Goal: Information Seeking & Learning: Compare options

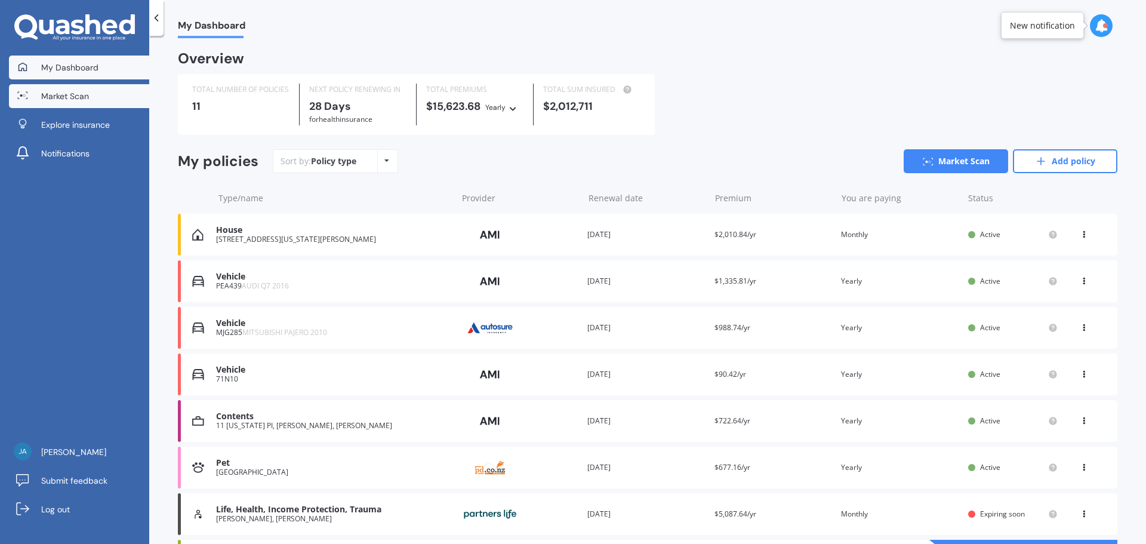
click at [98, 90] on link "Market Scan" at bounding box center [79, 96] width 140 height 24
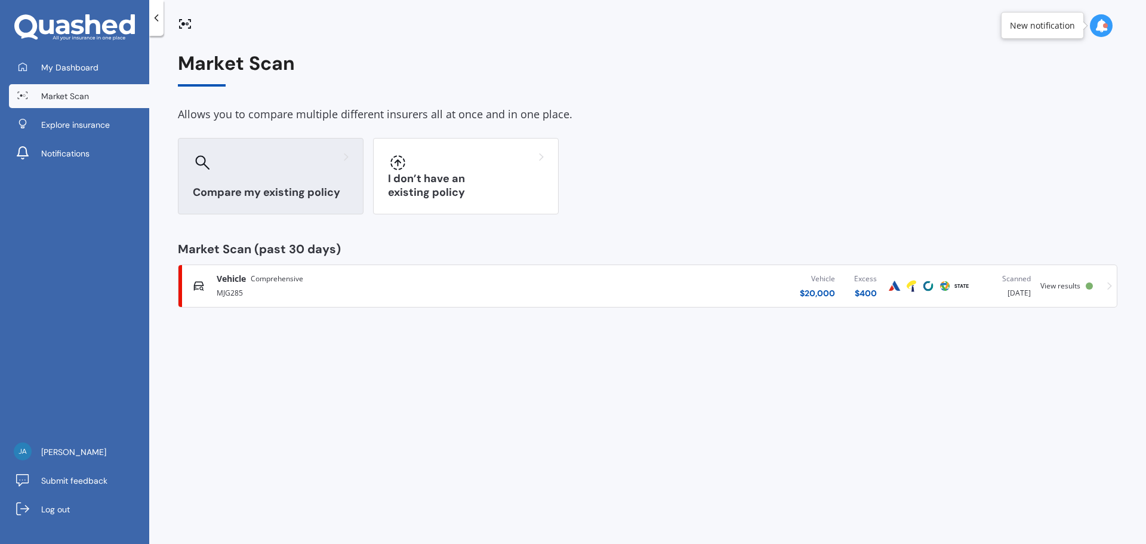
click at [312, 176] on div "Compare my existing policy" at bounding box center [271, 176] width 186 height 76
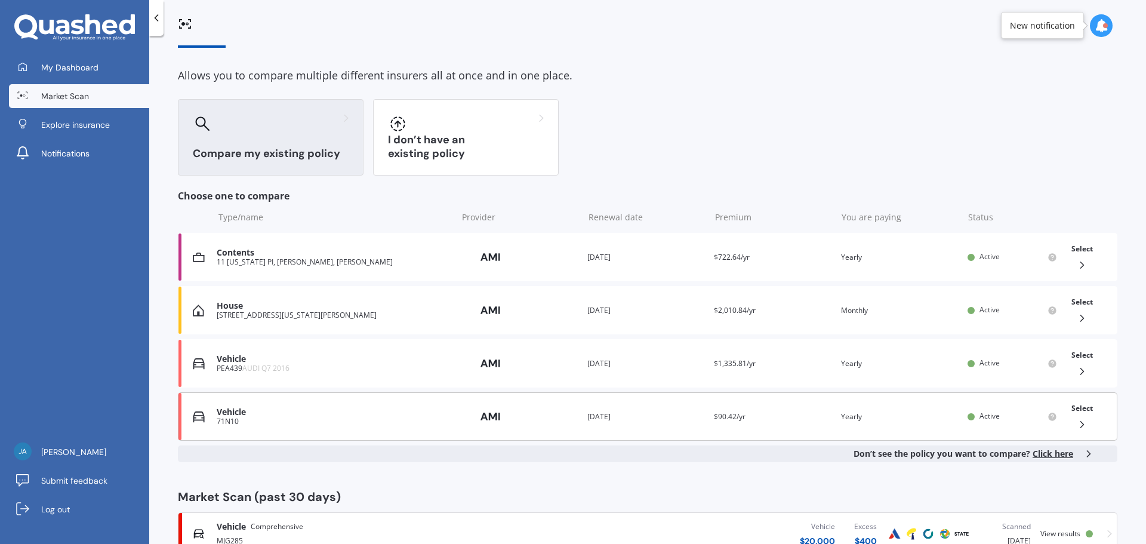
scroll to position [60, 0]
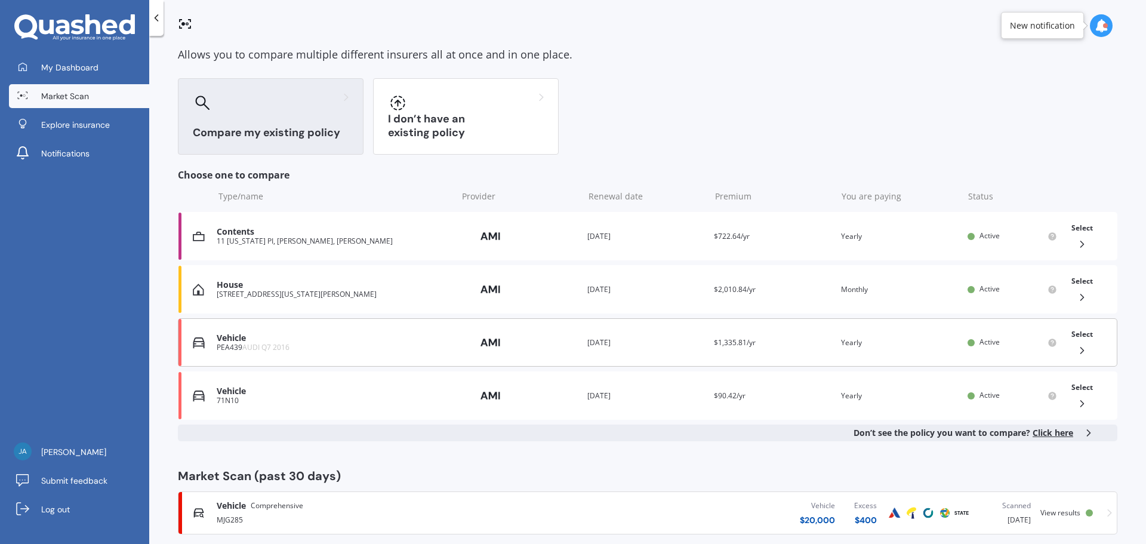
click at [338, 343] on div "PEA439 AUDI Q7 2016" at bounding box center [334, 347] width 235 height 8
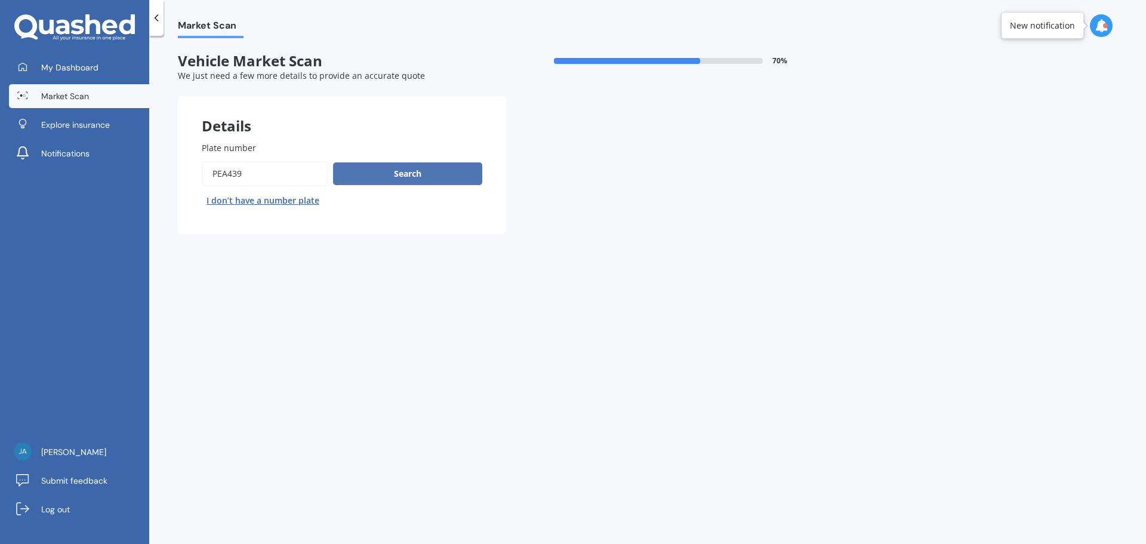
click at [380, 175] on button "Search" at bounding box center [407, 173] width 149 height 23
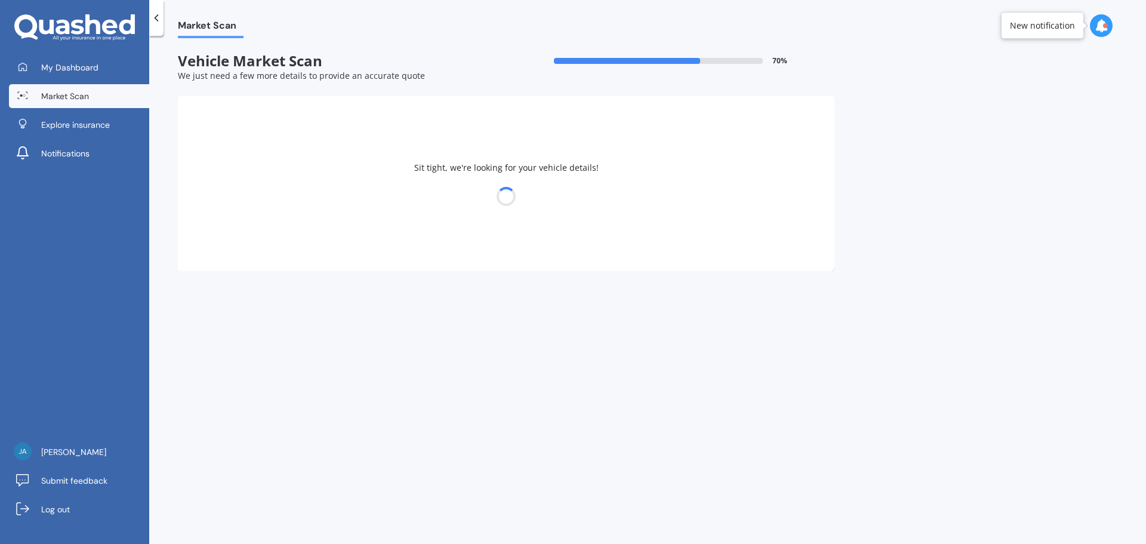
select select "AUDI"
select select "Q7"
select select "08"
select select "06"
select select "1984"
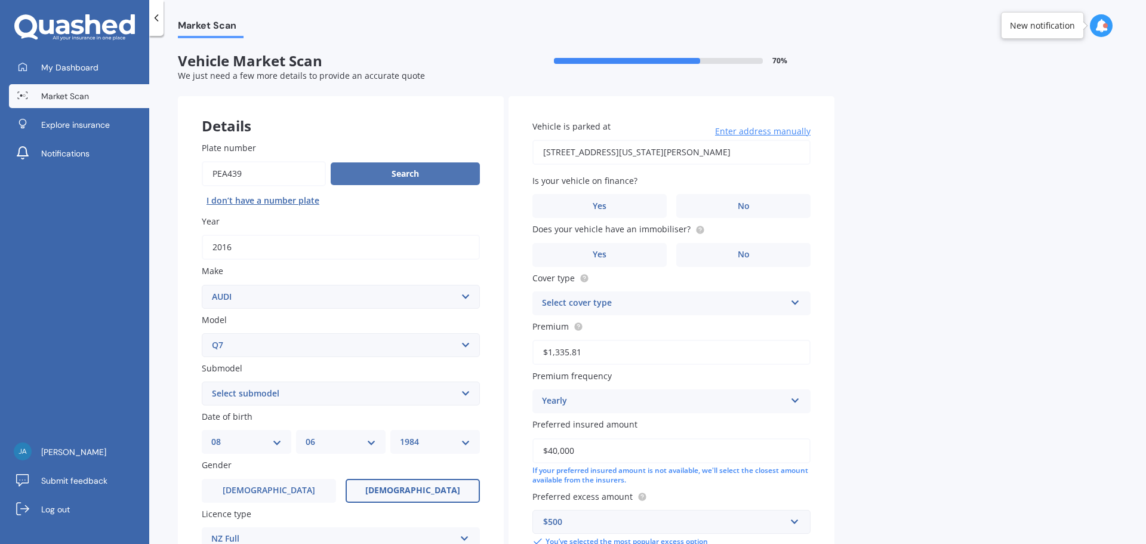
click at [387, 174] on button "Search" at bounding box center [405, 173] width 149 height 23
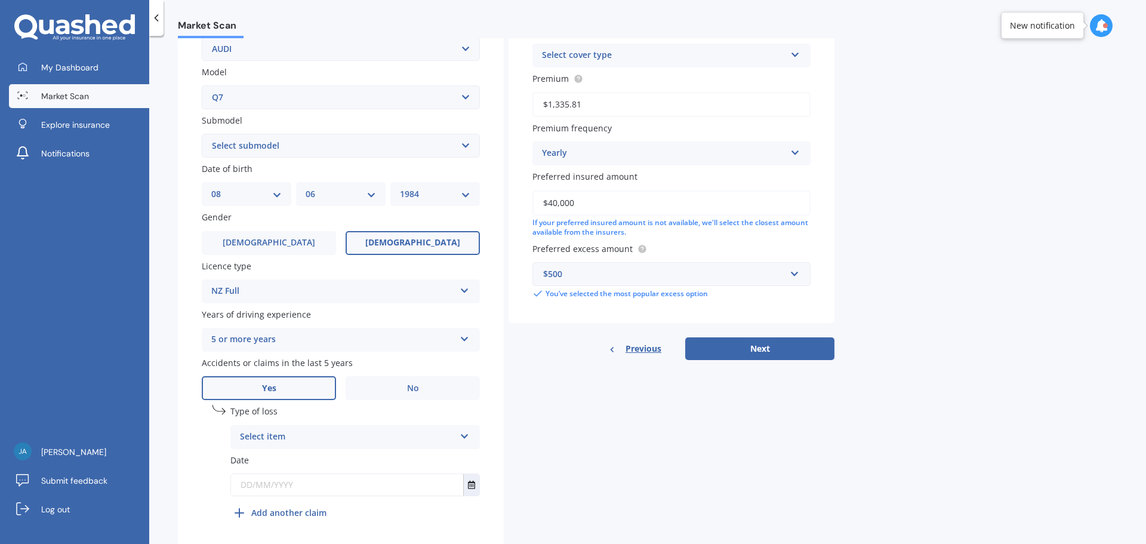
scroll to position [288, 0]
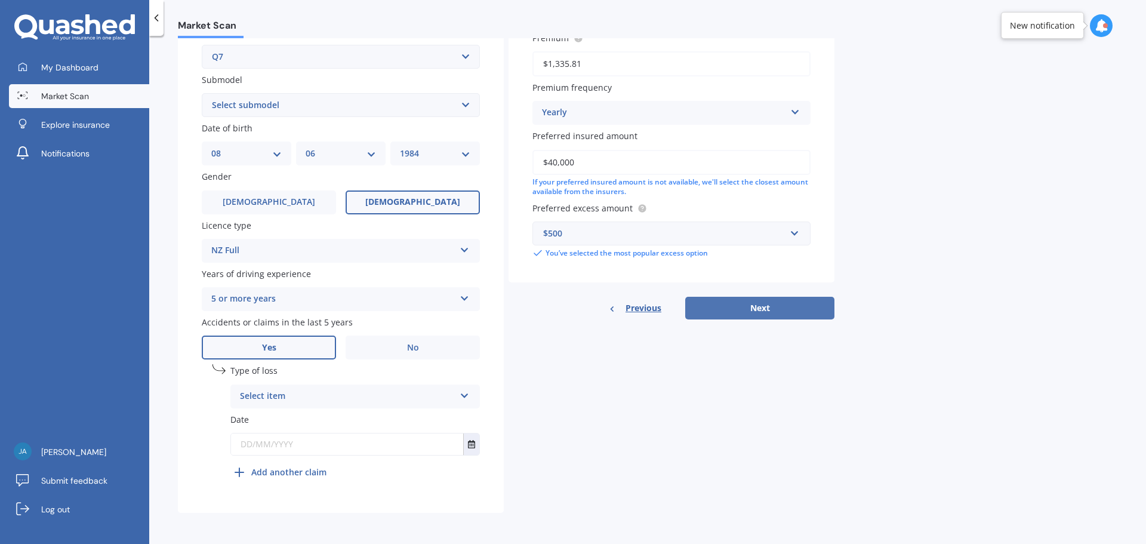
click at [771, 307] on button "Next" at bounding box center [759, 308] width 149 height 23
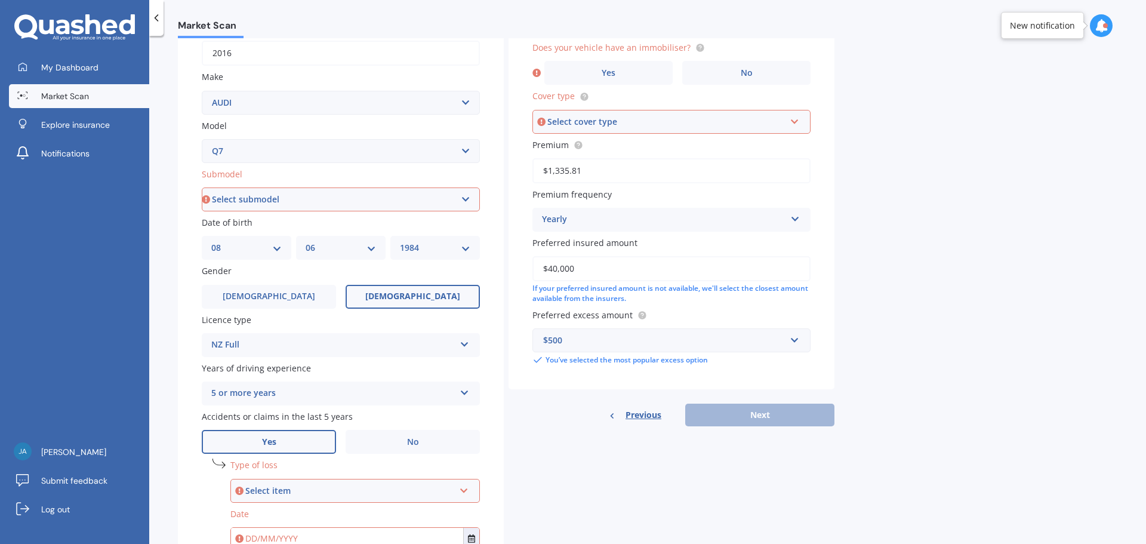
scroll to position [109, 0]
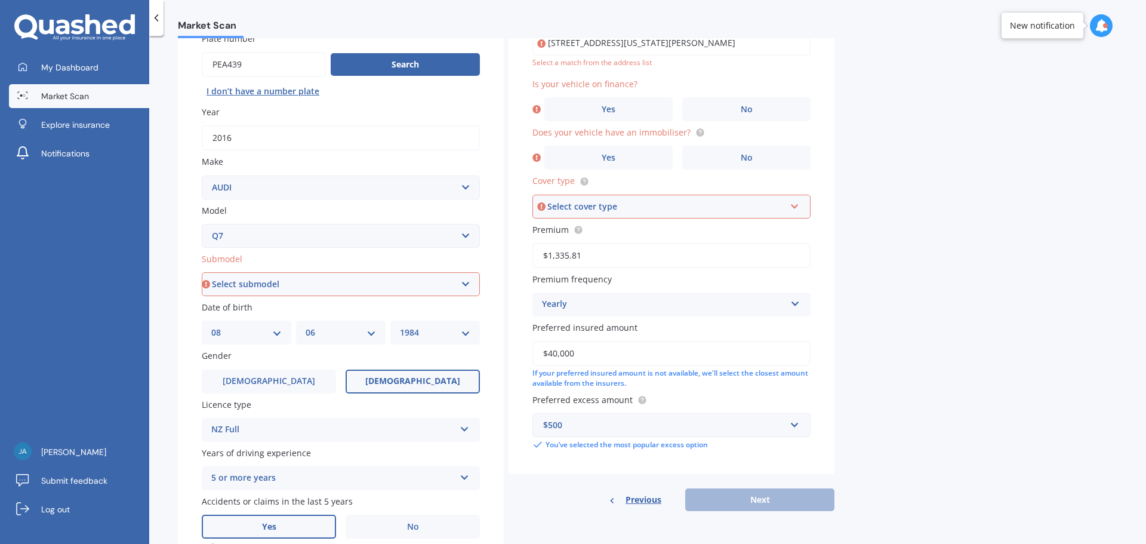
click at [279, 291] on select "Select submodel 3.0 TDI Quattro 3.6 V6 4.2 TDI 4.2 V8 6.0 V12 e-Tron FSI Quattr…" at bounding box center [341, 284] width 278 height 24
select select "3.0 TDI QUATTRO"
click at [202, 272] on select "Select submodel 3.0 TDI Quattro 3.6 V6 4.2 TDI 4.2 V8 6.0 V12 e-Tron FSI Quattr…" at bounding box center [341, 284] width 278 height 24
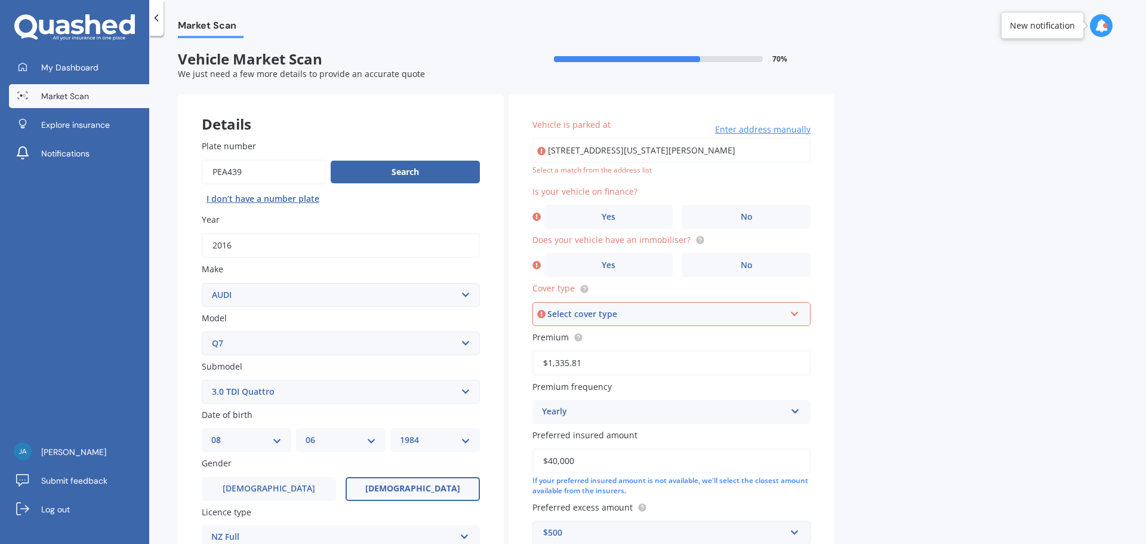
scroll to position [0, 0]
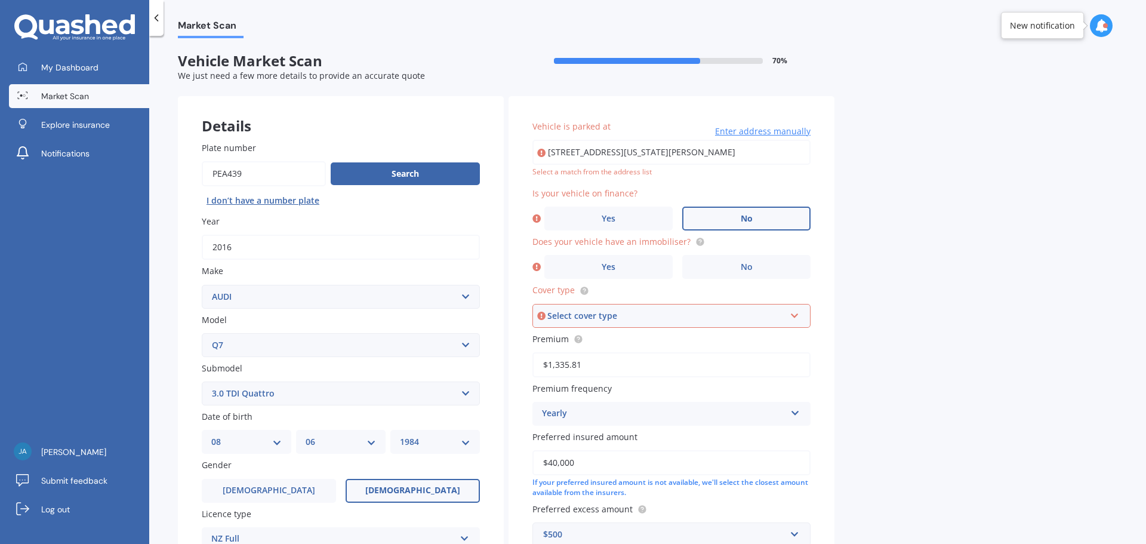
click at [742, 212] on label "No" at bounding box center [746, 219] width 128 height 24
click at [0, 0] on input "No" at bounding box center [0, 0] width 0 height 0
click at [620, 269] on label "Yes" at bounding box center [608, 267] width 128 height 24
click at [0, 0] on input "Yes" at bounding box center [0, 0] width 0 height 0
click at [665, 322] on div "Select cover type Third Party Third Party, Fire & Theft Comprehensive" at bounding box center [671, 316] width 278 height 24
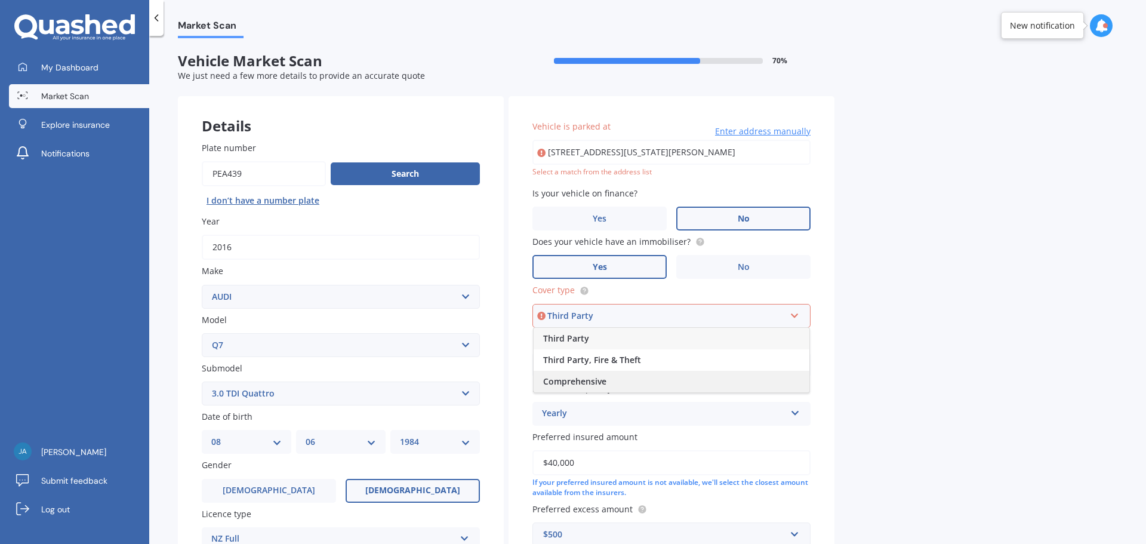
click at [647, 383] on div "Comprehensive" at bounding box center [672, 381] width 276 height 21
click at [747, 157] on input "[STREET_ADDRESS][US_STATE][PERSON_NAME]" at bounding box center [671, 152] width 278 height 25
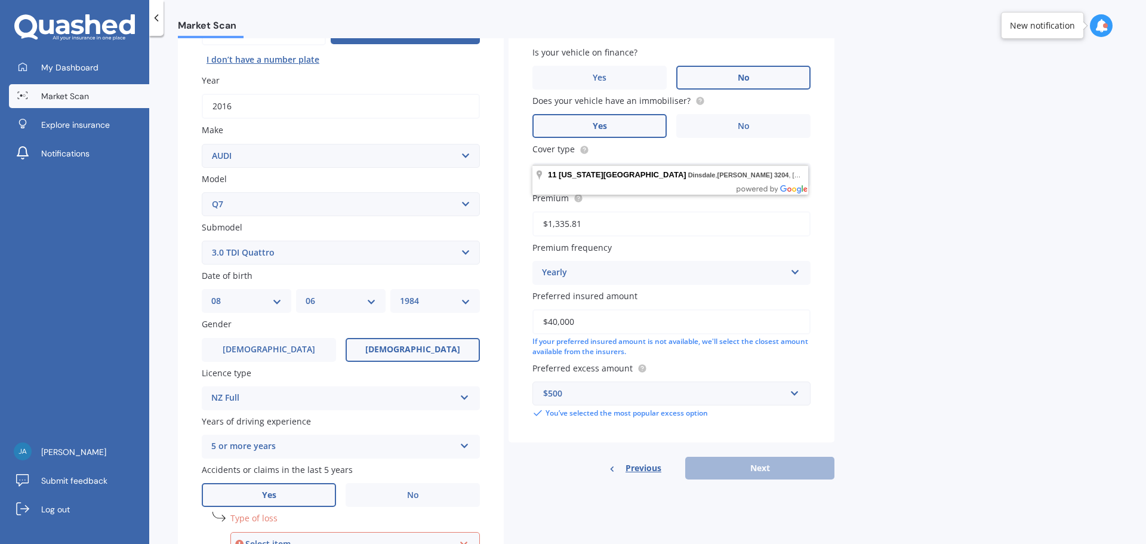
scroll to position [179, 0]
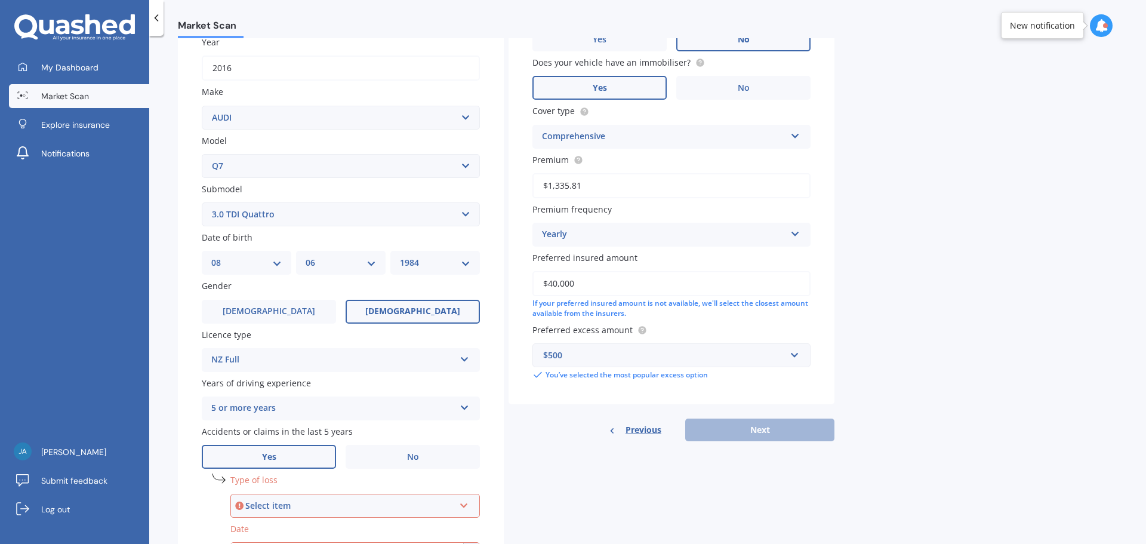
type input "[STREET_ADDRESS][US_STATE][PERSON_NAME]"
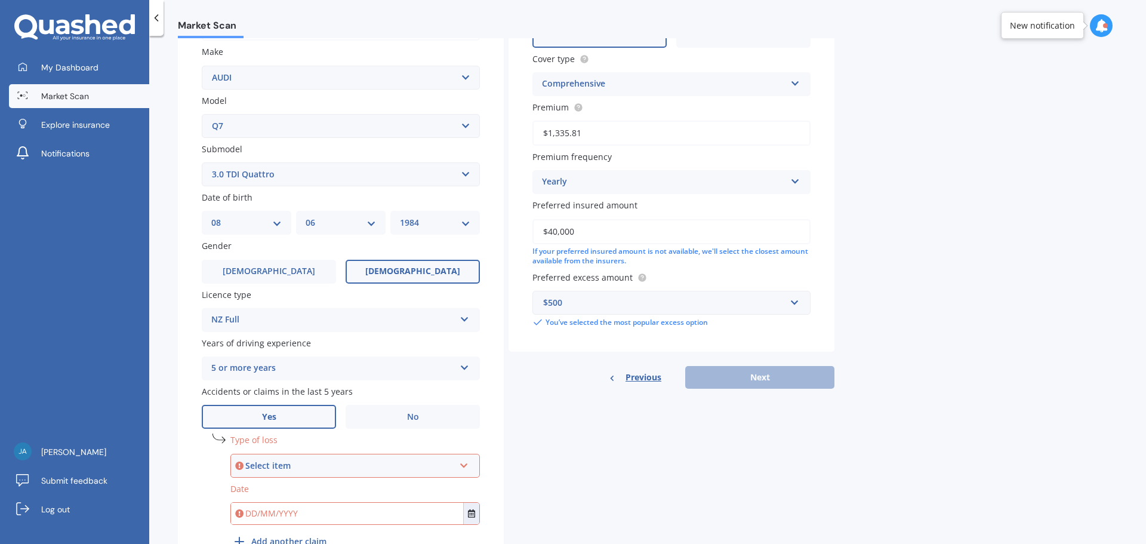
scroll to position [288, 0]
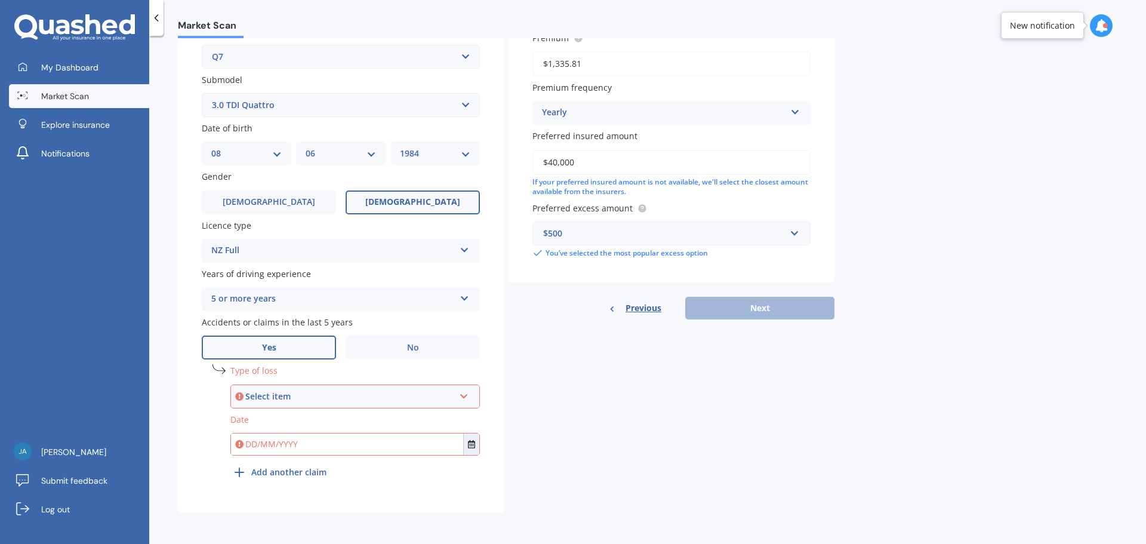
click at [735, 309] on div "Previous Next" at bounding box center [672, 308] width 326 height 23
click at [284, 396] on div "Select item" at bounding box center [349, 396] width 209 height 13
click at [303, 438] on span "Not at fault accident" at bounding box center [283, 440] width 85 height 11
click at [397, 349] on label "No" at bounding box center [413, 347] width 134 height 24
click at [0, 0] on input "No" at bounding box center [0, 0] width 0 height 0
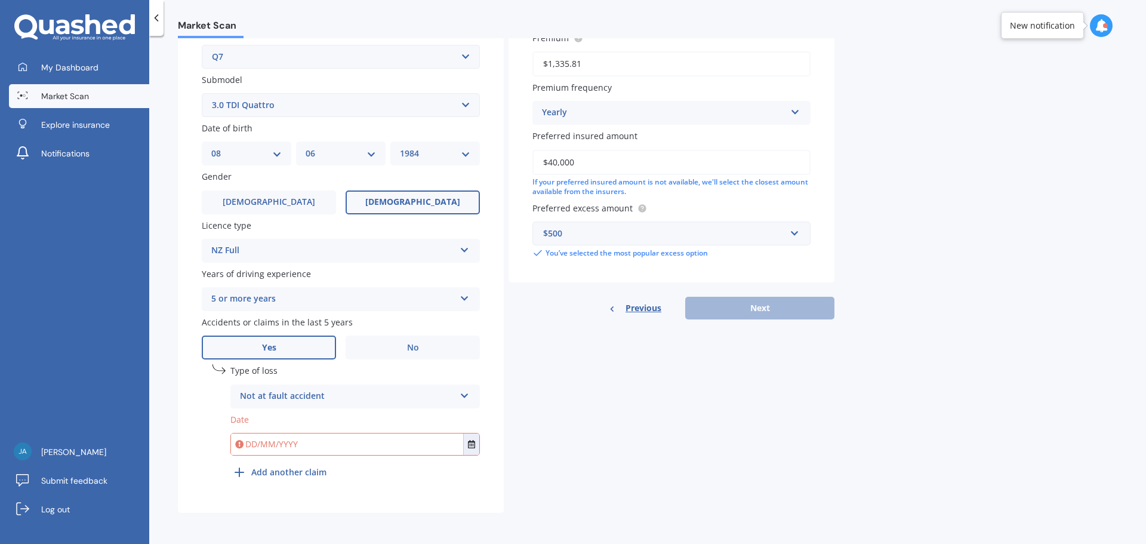
scroll to position [159, 0]
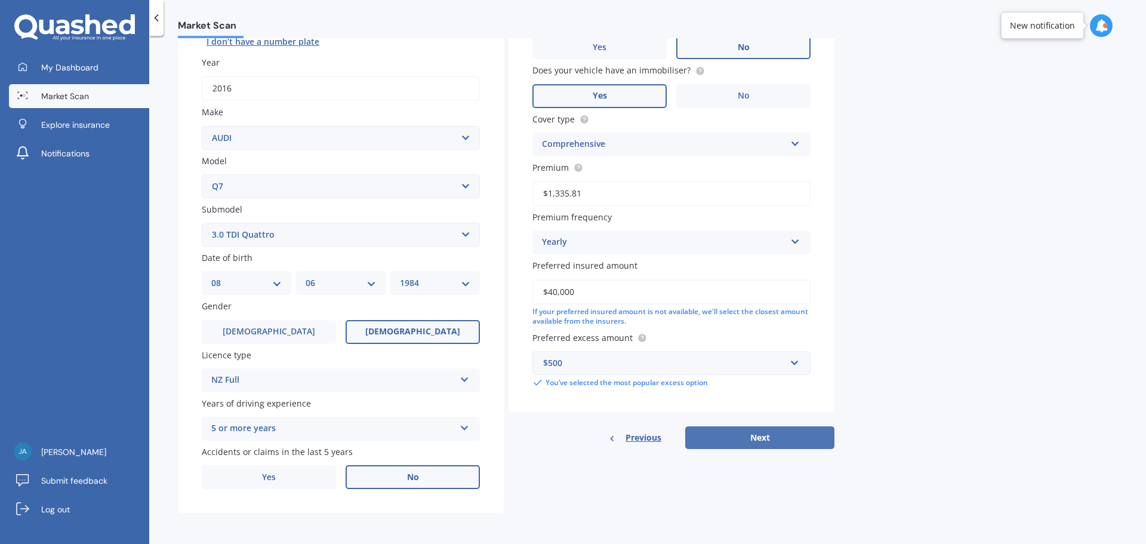
click at [769, 435] on button "Next" at bounding box center [759, 437] width 149 height 23
select select "08"
select select "06"
select select "1984"
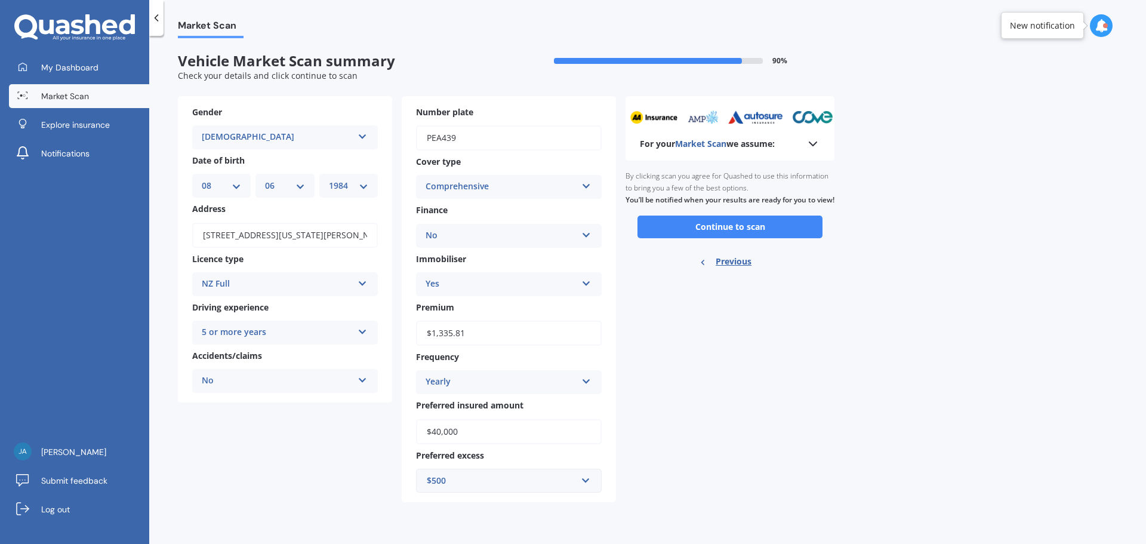
scroll to position [0, 0]
click at [692, 235] on button "Continue to scan" at bounding box center [729, 226] width 185 height 23
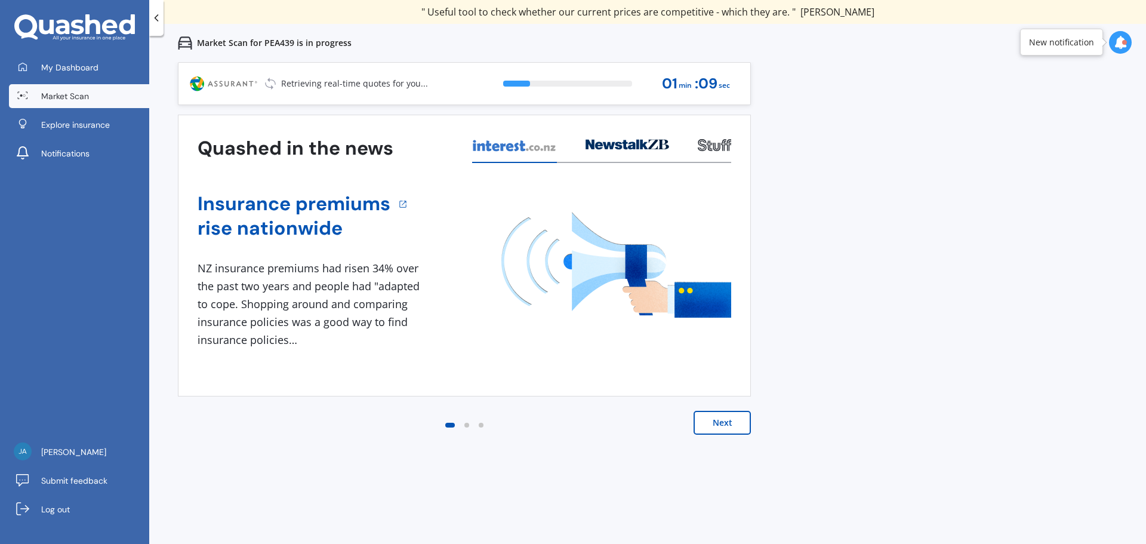
click at [706, 425] on button "Next" at bounding box center [722, 423] width 57 height 24
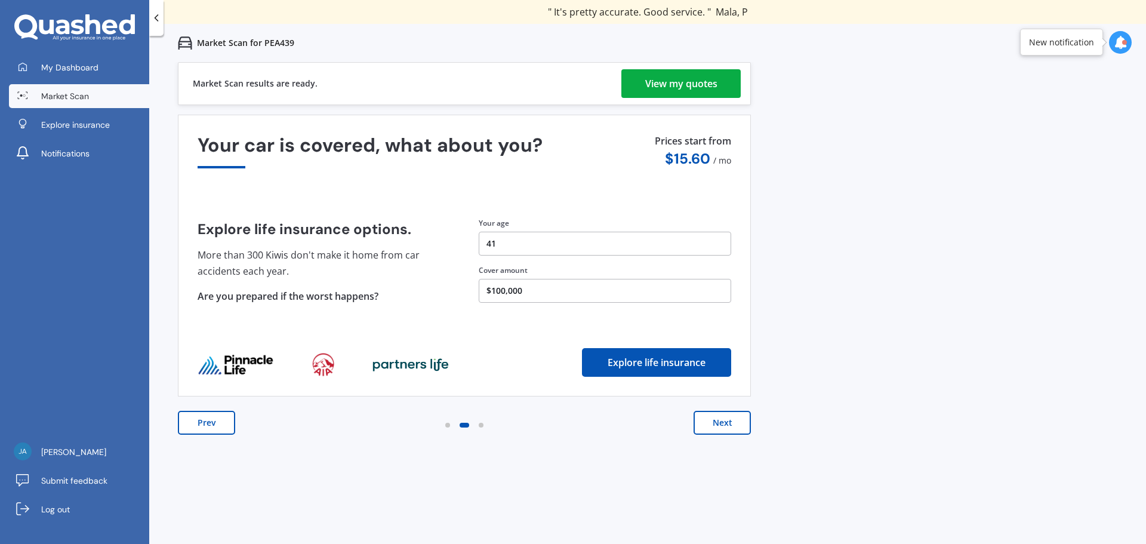
click at [702, 89] on div "View my quotes" at bounding box center [681, 83] width 72 height 29
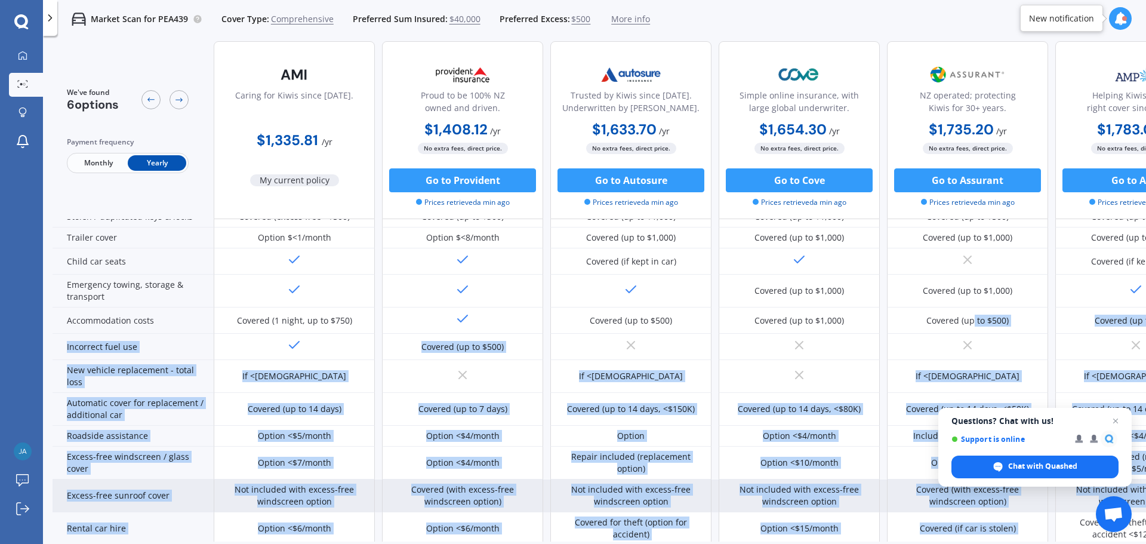
drag, startPoint x: 972, startPoint y: 532, endPoint x: 1065, endPoint y: 528, distance: 93.8
click at [1065, 528] on div "Sum insured (incl. GST) $40,000 $40,000 $40,000 $40,000 $40,000 $40,000 Excess …" at bounding box center [635, 383] width 1164 height 734
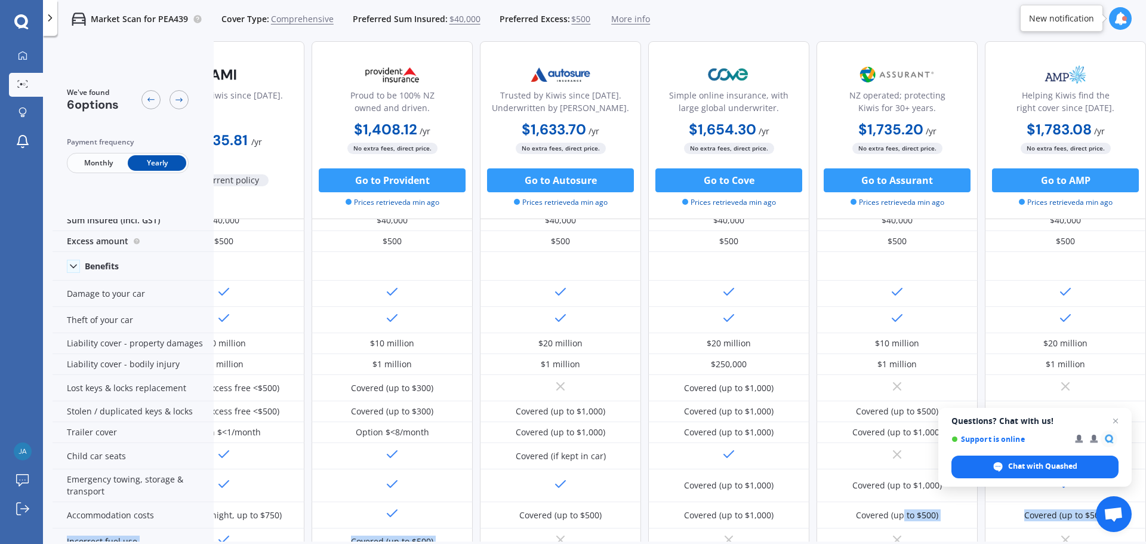
scroll to position [0, 76]
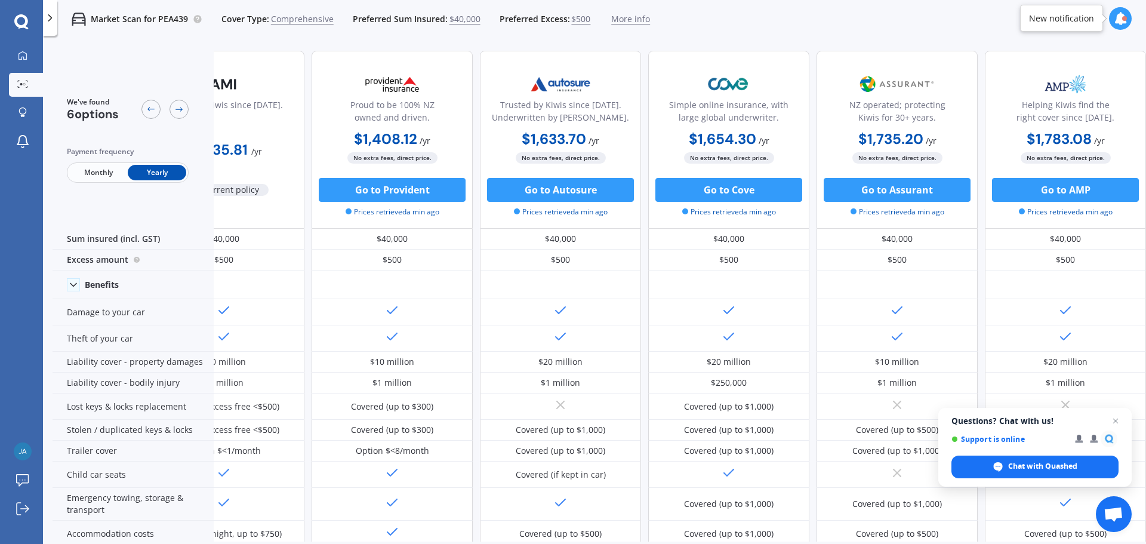
click at [714, 21] on div "Market Scan for PEA439 Cover Type: Comprehensive Preferred Sum Insured: $40,000…" at bounding box center [594, 19] width 1103 height 38
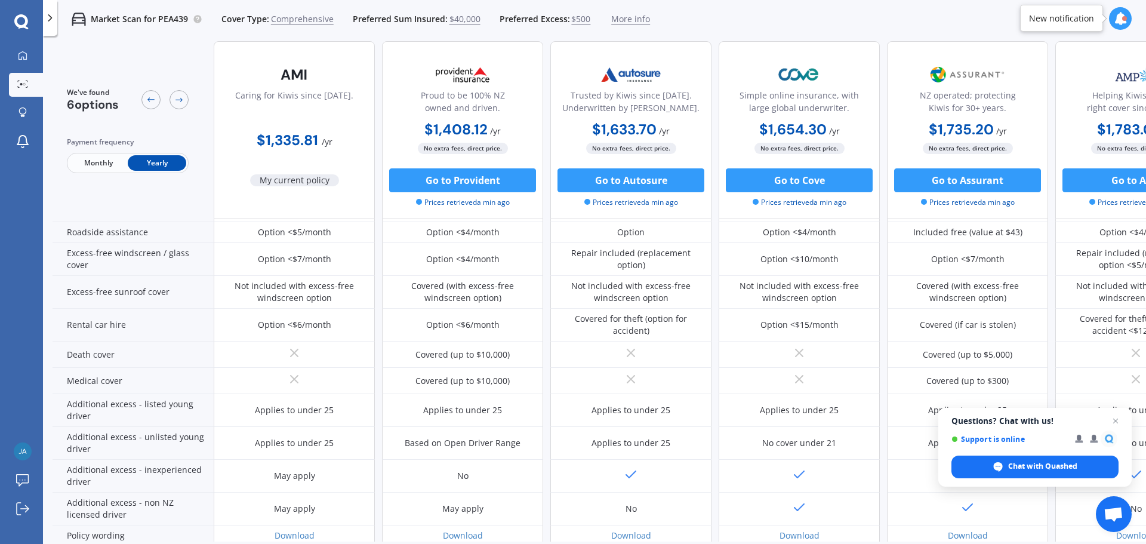
scroll to position [484, 0]
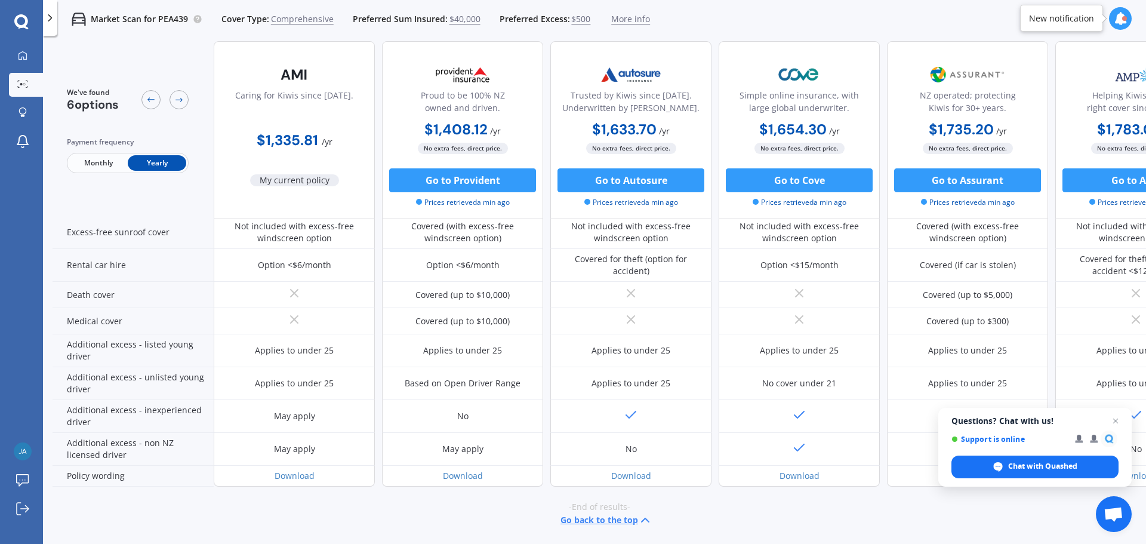
click at [638, 513] on icon at bounding box center [645, 520] width 14 height 14
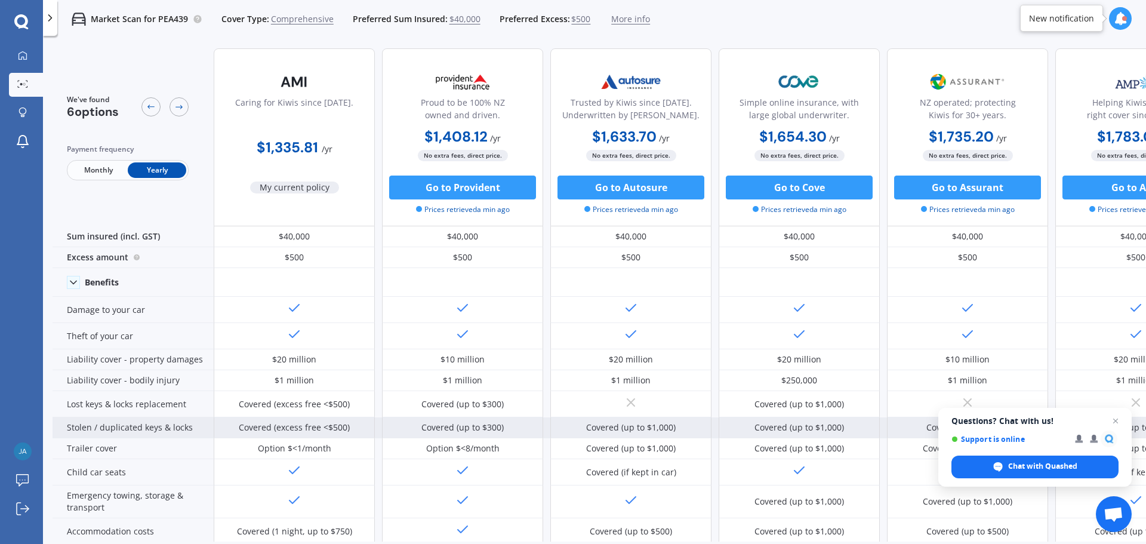
scroll to position [0, 0]
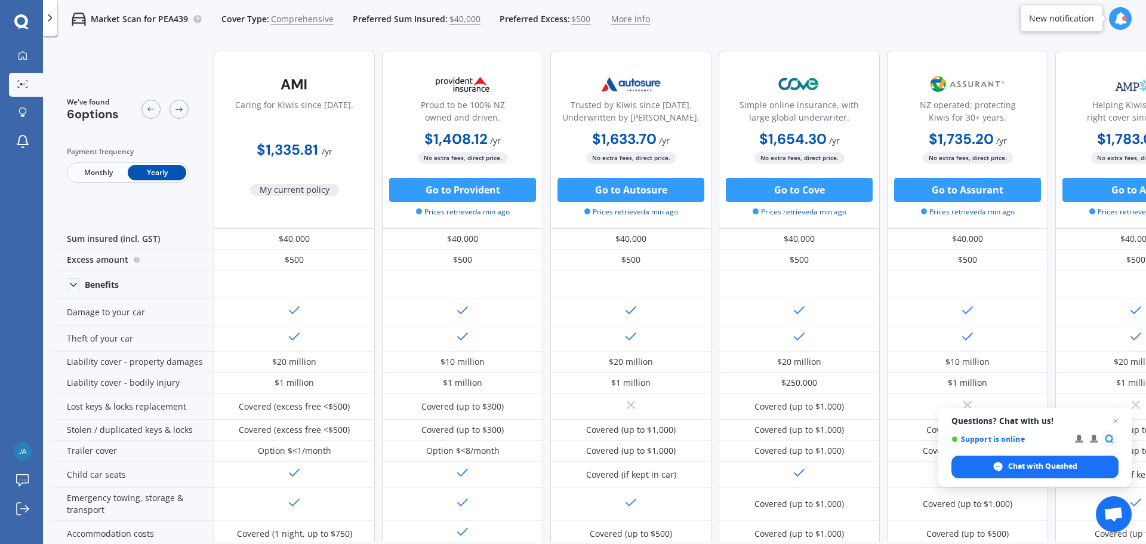
click at [726, 32] on div "Market Scan for PEA439 Cover Type: Comprehensive Preferred Sum Insured: $40,000…" at bounding box center [594, 19] width 1103 height 38
click at [1068, 14] on div "New notification" at bounding box center [1061, 19] width 65 height 12
click at [1127, 24] on div at bounding box center [1120, 18] width 23 height 23
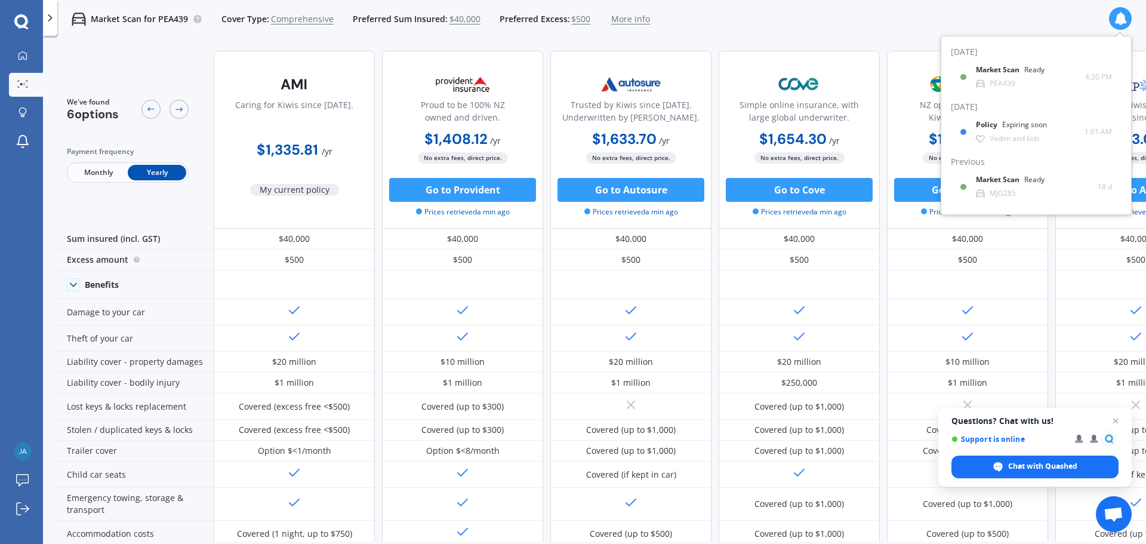
click at [964, 10] on div "Market Scan for PEA439 Cover Type: Comprehensive Preferred Sum Insured: $40,000…" at bounding box center [594, 19] width 1103 height 38
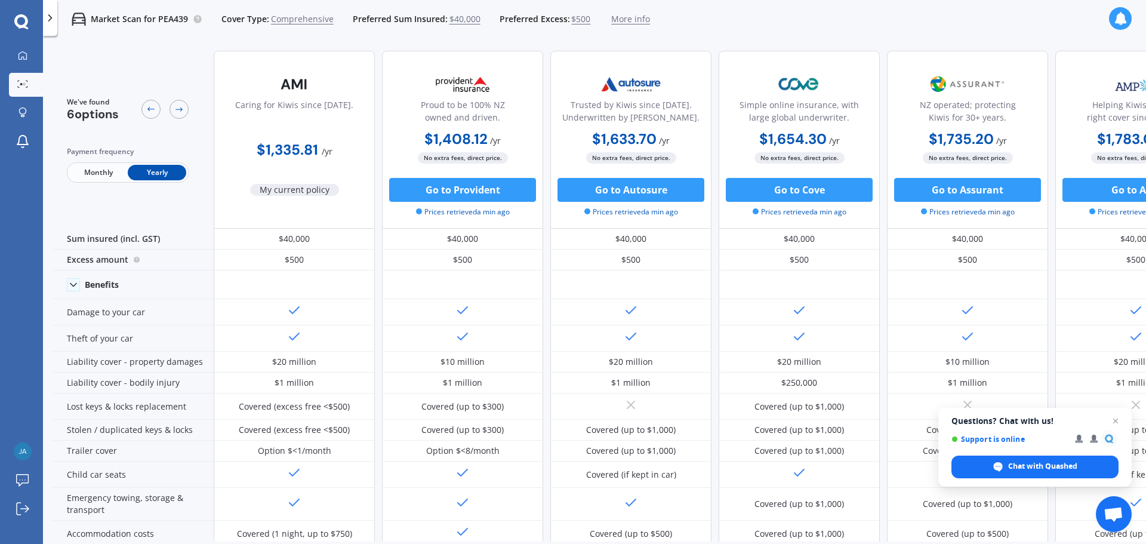
click at [707, 22] on div "Market Scan for PEA439 Cover Type: Comprehensive Preferred Sum Insured: $40,000…" at bounding box center [594, 19] width 1103 height 38
click at [146, 57] on div "We've found 6 options Payment frequency Monthly Yearly" at bounding box center [133, 140] width 161 height 178
click at [92, 196] on div "We've found 6 options Payment frequency Monthly Yearly" at bounding box center [133, 140] width 161 height 178
click at [95, 213] on div "We've found 6 options Payment frequency Monthly Yearly" at bounding box center [133, 140] width 161 height 178
